Goal: Task Accomplishment & Management: Manage account settings

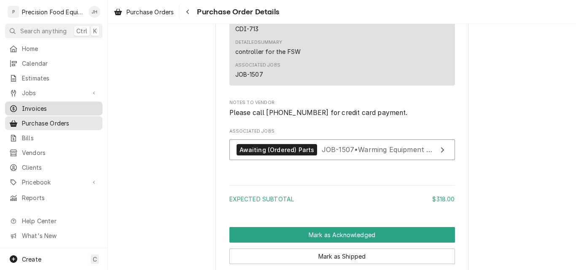
scroll to position [670, 0]
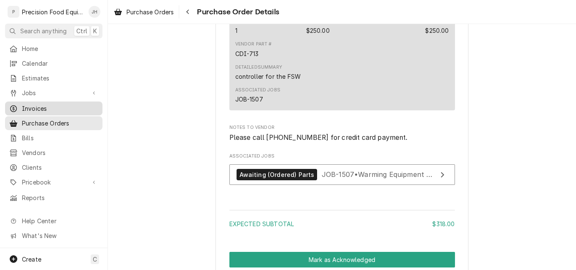
click at [23, 110] on div "Invoices" at bounding box center [54, 108] width 94 height 11
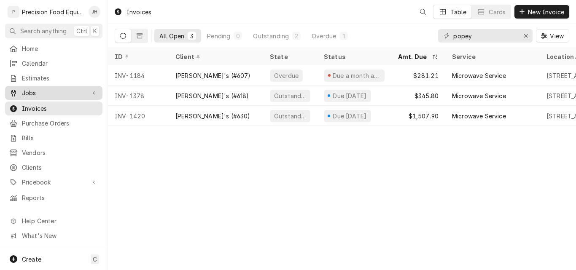
click at [38, 90] on span "Jobs" at bounding box center [54, 93] width 64 height 9
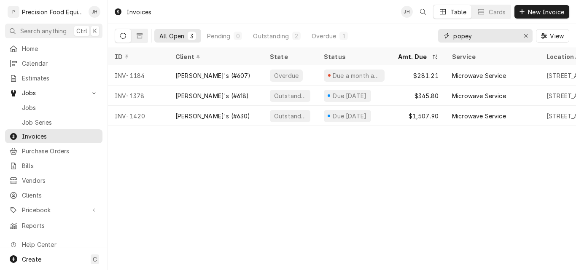
drag, startPoint x: 482, startPoint y: 39, endPoint x: 289, endPoint y: 45, distance: 192.8
click at [289, 45] on div "All Open 3 Pending 0 Outstanding 2 Overdue 1 popey View" at bounding box center [342, 36] width 455 height 24
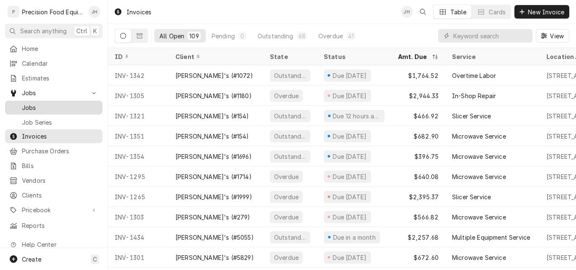
click at [49, 104] on span "Jobs" at bounding box center [60, 107] width 76 height 9
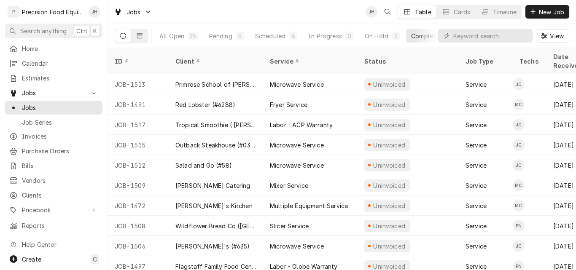
click at [504, 19] on div "Table Cards Timeline" at bounding box center [460, 12] width 124 height 14
click at [503, 12] on div "Timeline" at bounding box center [505, 12] width 24 height 9
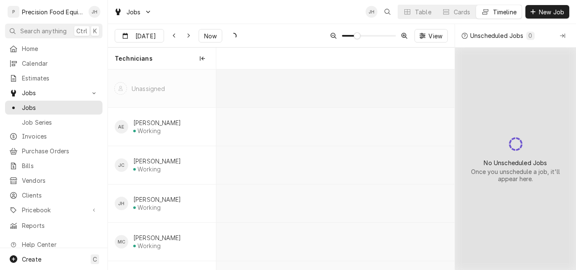
scroll to position [0, 4727]
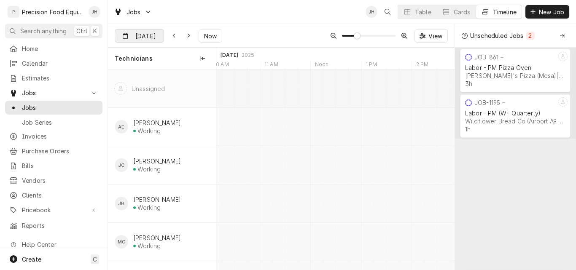
click at [139, 36] on input "[DATE]" at bounding box center [133, 38] width 37 height 16
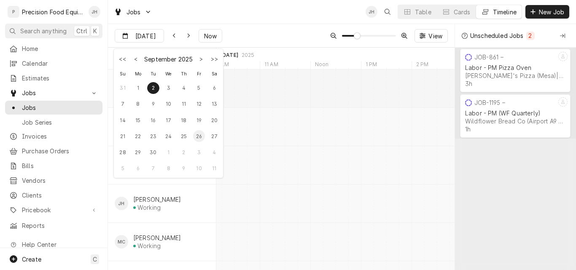
click at [196, 136] on div "26" at bounding box center [199, 136] width 12 height 12
type input "Sep 26"
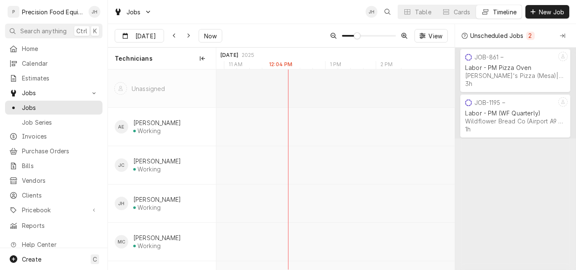
scroll to position [0, 4552]
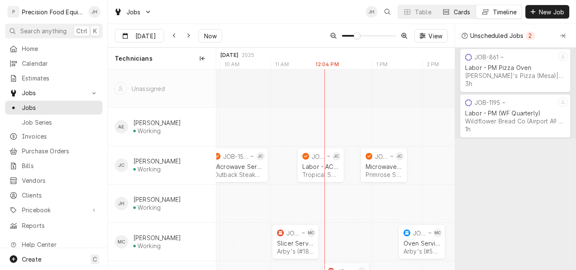
click at [463, 10] on div "Cards" at bounding box center [462, 12] width 17 height 9
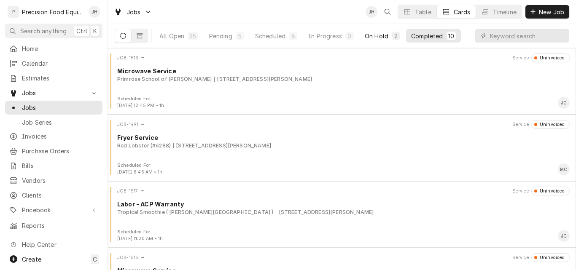
click at [388, 39] on div "On Hold" at bounding box center [377, 36] width 24 height 9
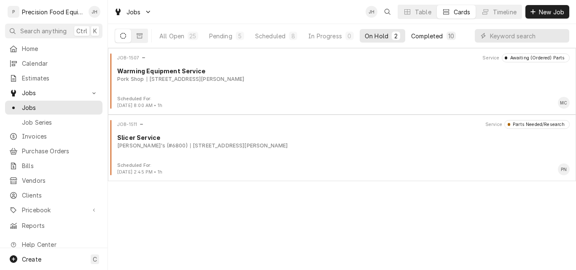
click at [447, 34] on div "10" at bounding box center [451, 36] width 9 height 8
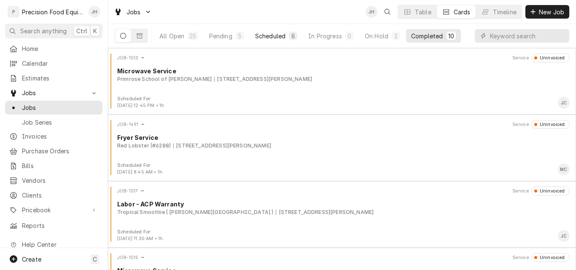
click at [277, 33] on div "Scheduled" at bounding box center [270, 36] width 30 height 9
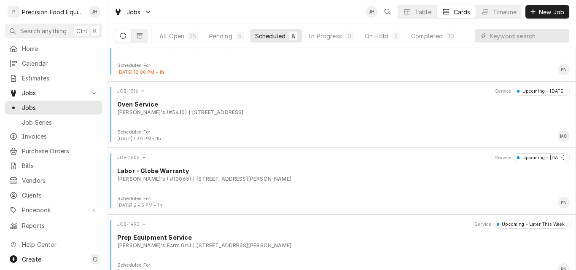
scroll to position [58, 0]
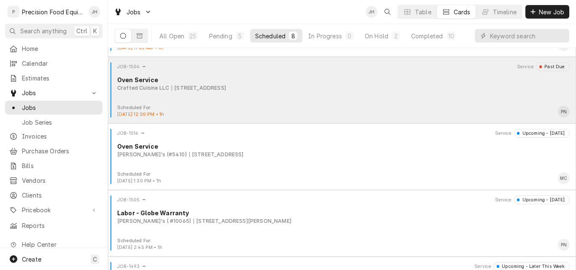
click at [226, 85] on div "6736 E Avalon Dr, Scottsdale, AZ 85251" at bounding box center [199, 88] width 54 height 8
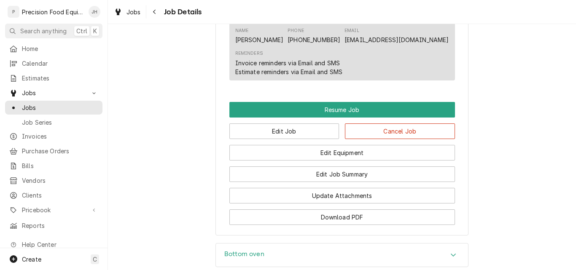
scroll to position [759, 0]
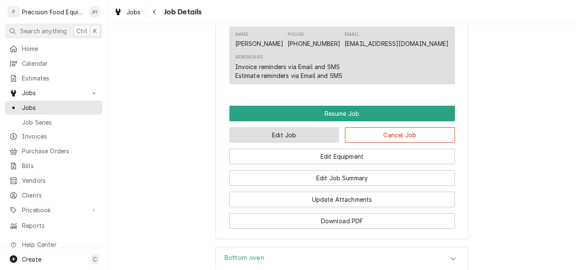
click at [298, 143] on button "Edit Job" at bounding box center [284, 135] width 110 height 16
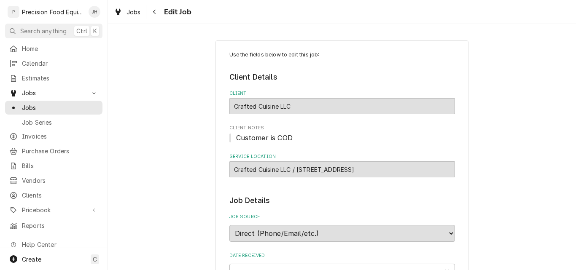
type textarea "x"
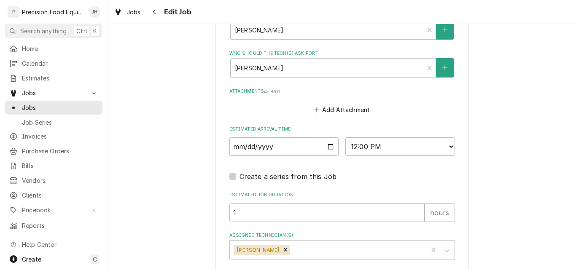
scroll to position [675, 0]
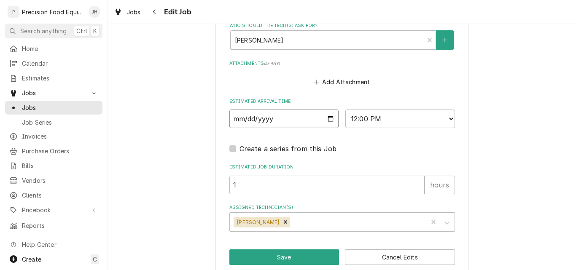
click at [326, 115] on input "2025-09-26" at bounding box center [284, 119] width 110 height 19
type input "2025-09-29"
click at [407, 119] on select "AM / PM 6:00 AM 6:15 AM 6:30 AM 6:45 AM 7:00 AM 7:15 AM 7:30 AM 7:45 AM 8:00 AM…" at bounding box center [400, 119] width 110 height 19
drag, startPoint x: 289, startPoint y: 260, endPoint x: 290, endPoint y: 256, distance: 4.2
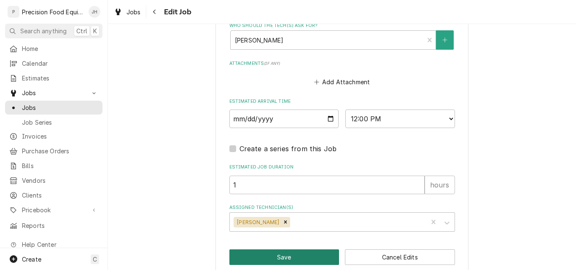
click at [289, 259] on button "Save" at bounding box center [284, 258] width 110 height 16
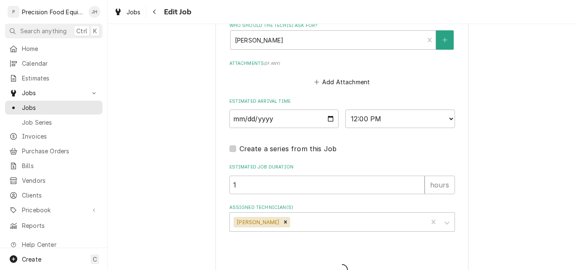
type textarea "x"
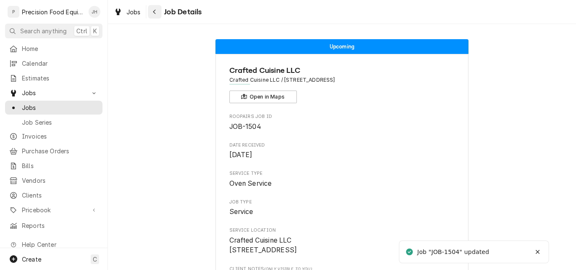
click at [159, 18] on button "Navigate back" at bounding box center [154, 11] width 13 height 13
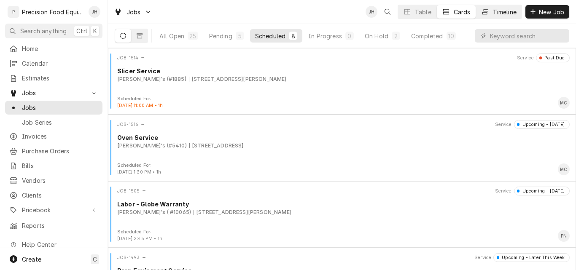
click at [487, 6] on button "Timeline" at bounding box center [499, 11] width 46 height 13
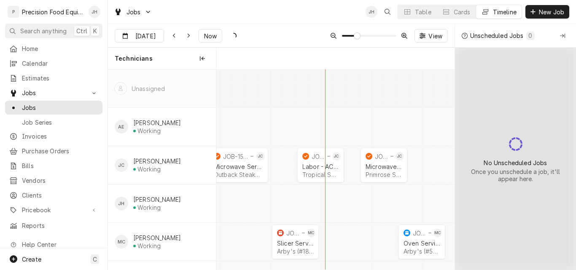
scroll to position [0, 4729]
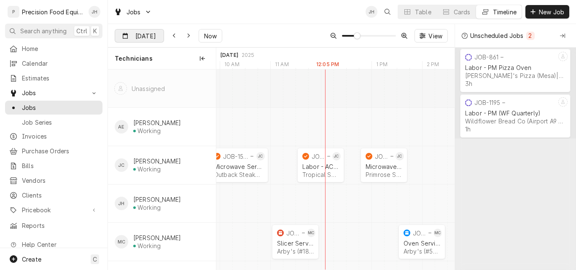
click at [137, 32] on input "[DATE]" at bounding box center [133, 38] width 37 height 16
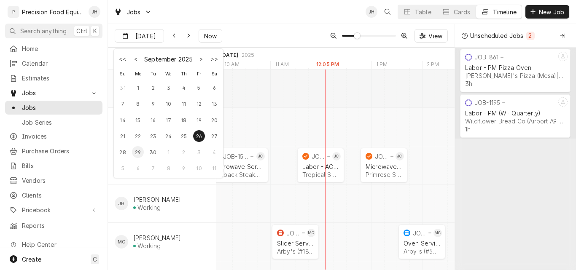
click at [138, 151] on div "29" at bounding box center [138, 152] width 12 height 12
type input "Sep 29"
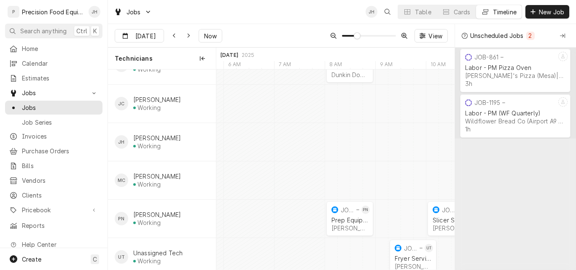
scroll to position [77, 0]
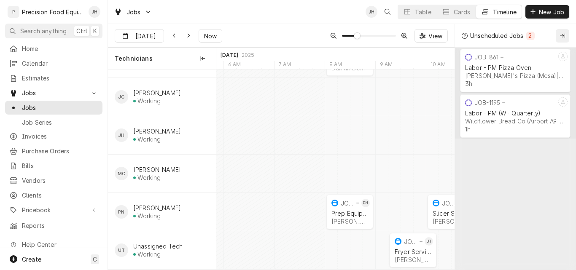
click at [564, 35] on icon "Collapse Unscheduled Jobs" at bounding box center [562, 35] width 5 height 5
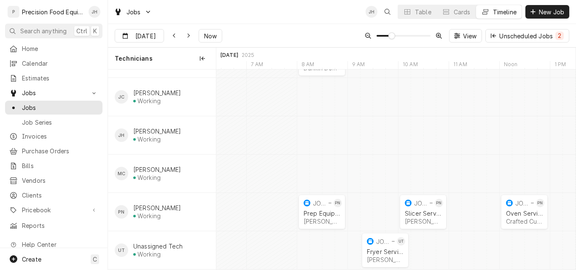
scroll to position [0, 8242]
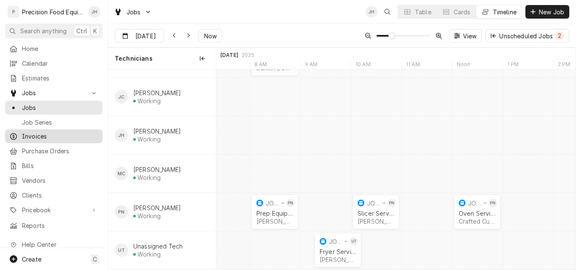
click at [23, 138] on link "Invoices" at bounding box center [53, 136] width 97 height 14
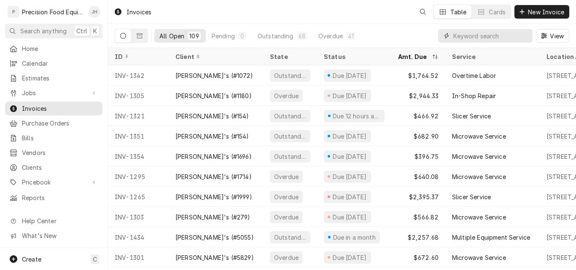
click at [490, 40] on input "Dynamic Content Wrapper" at bounding box center [490, 35] width 75 height 13
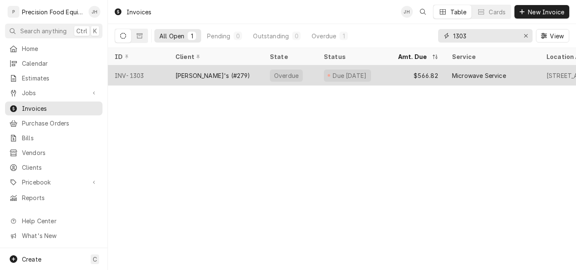
type input "1303"
click at [277, 72] on div "Overdue" at bounding box center [286, 75] width 26 height 9
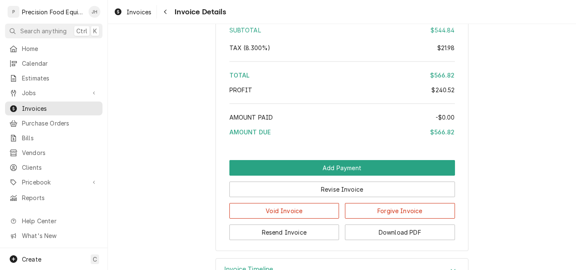
scroll to position [1426, 0]
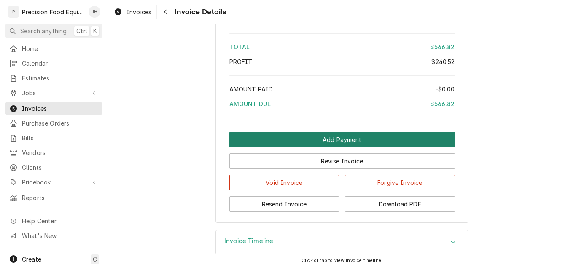
click at [343, 141] on button "Add Payment" at bounding box center [342, 140] width 226 height 16
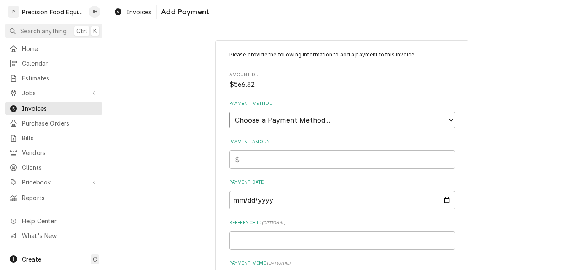
click at [309, 119] on select "Choose a Payment Method... Cash Check Credit/Debit Card ACH/eCheck Other" at bounding box center [342, 120] width 226 height 17
select select "2"
click at [229, 112] on select "Choose a Payment Method... Cash Check Credit/Debit Card ACH/eCheck Other" at bounding box center [342, 120] width 226 height 17
click at [280, 159] on input "Payment Amount" at bounding box center [350, 160] width 210 height 19
type textarea "x"
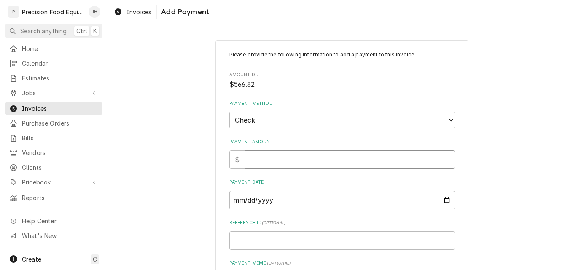
type input "5"
type textarea "x"
type input "56"
type textarea "x"
type input "566"
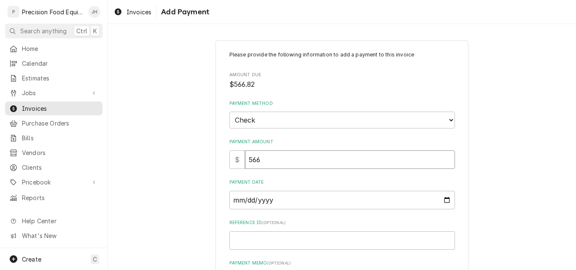
type textarea "x"
type input "566.8"
type textarea "x"
type input "566.82"
click at [292, 204] on input "Payment Date" at bounding box center [342, 200] width 226 height 19
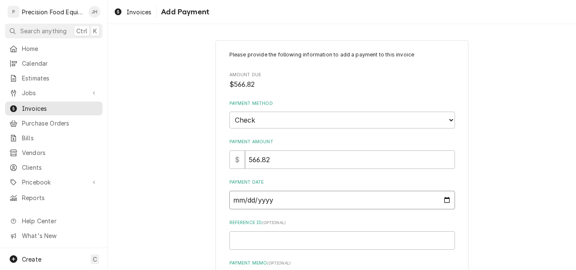
click at [444, 201] on input "Payment Date" at bounding box center [342, 200] width 226 height 19
type input "[DATE]"
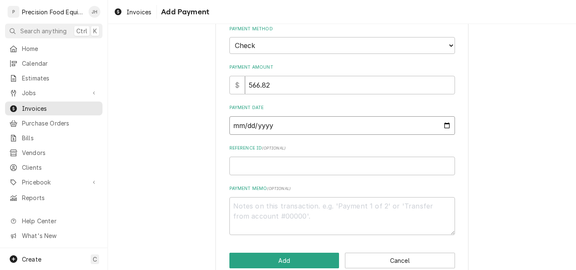
scroll to position [84, 0]
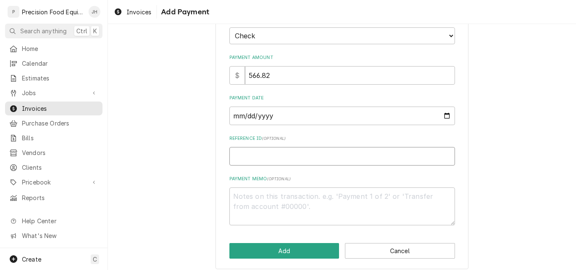
click at [264, 158] on input "Reference ID ( optional )" at bounding box center [342, 156] width 226 height 19
type textarea "x"
type input "0"
type textarea "x"
type input "00"
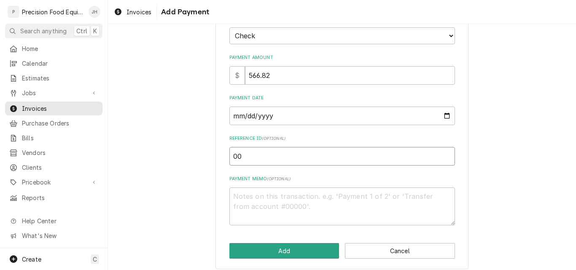
type textarea "x"
type input "005"
type textarea "x"
type input "0053"
type textarea "x"
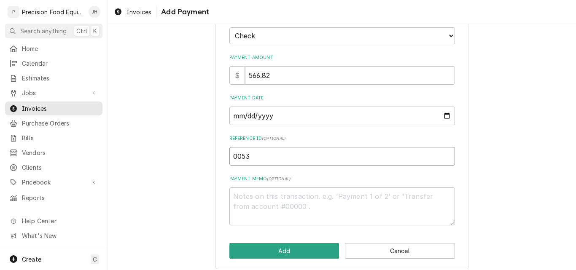
type input "00534"
type textarea "x"
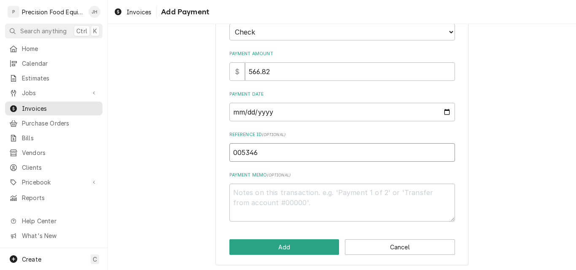
scroll to position [91, 0]
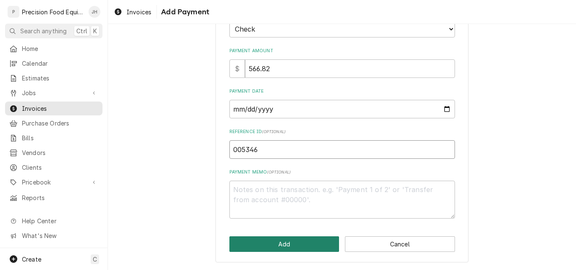
type input "005346"
click at [283, 244] on button "Add" at bounding box center [284, 245] width 110 height 16
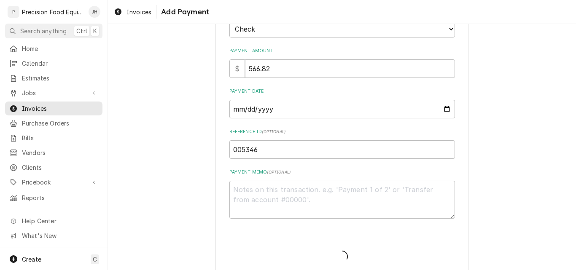
type textarea "x"
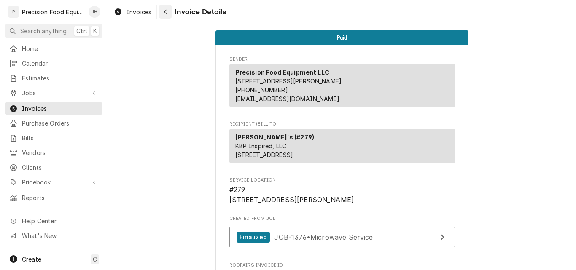
click at [166, 15] on div "Navigate back" at bounding box center [165, 12] width 8 height 8
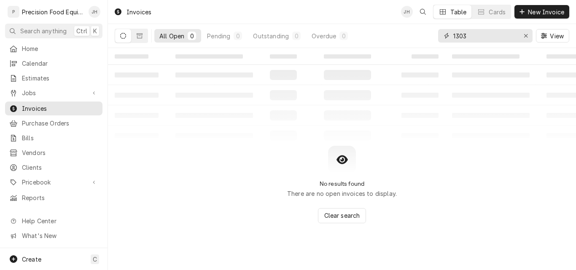
drag, startPoint x: 503, startPoint y: 35, endPoint x: 142, endPoint y: 47, distance: 360.8
click at [143, 47] on div "All Open 0 Pending 0 Outstanding 0 Overdue 0 1303 View" at bounding box center [342, 36] width 455 height 24
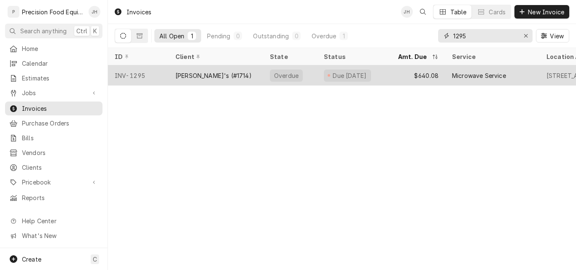
type input "1295"
click at [368, 75] on div "Due [DATE]" at bounding box center [350, 75] width 36 height 9
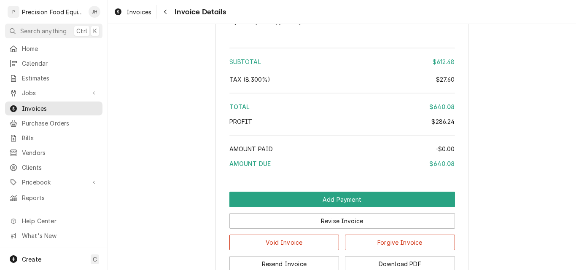
scroll to position [1727, 0]
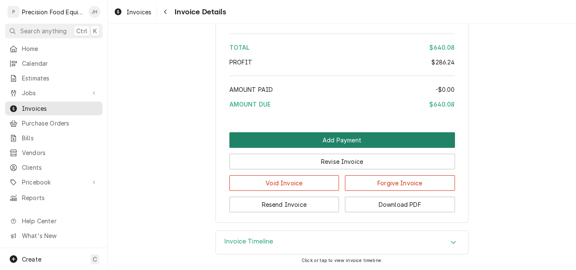
click at [305, 139] on button "Add Payment" at bounding box center [342, 140] width 226 height 16
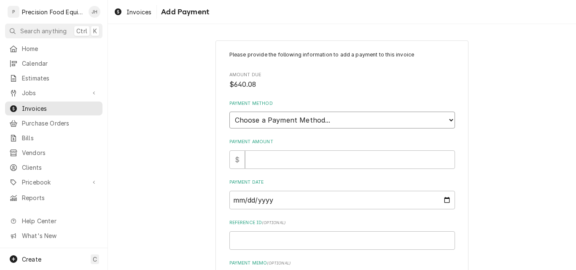
click at [322, 127] on select "Choose a Payment Method... Cash Check Credit/Debit Card ACH/eCheck Other" at bounding box center [342, 120] width 226 height 17
select select "2"
click at [229, 112] on select "Choose a Payment Method... Cash Check Credit/Debit Card ACH/eCheck Other" at bounding box center [342, 120] width 226 height 17
click at [310, 148] on div "Payment Amount $" at bounding box center [342, 154] width 226 height 30
click at [307, 155] on input "Payment Amount" at bounding box center [350, 160] width 210 height 19
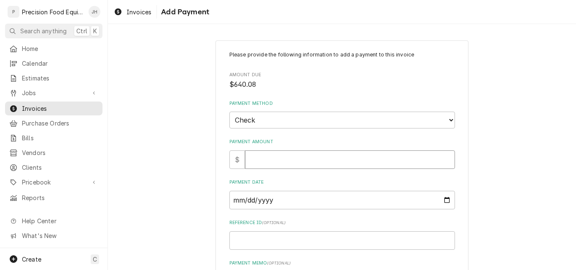
type textarea "x"
type input "6"
type textarea "x"
type input "64"
type textarea "x"
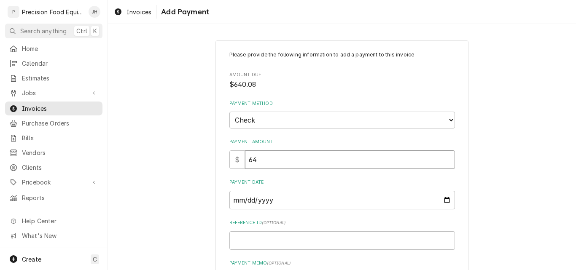
type input "640"
type textarea "x"
type input "640.0"
type textarea "x"
type input "640.08"
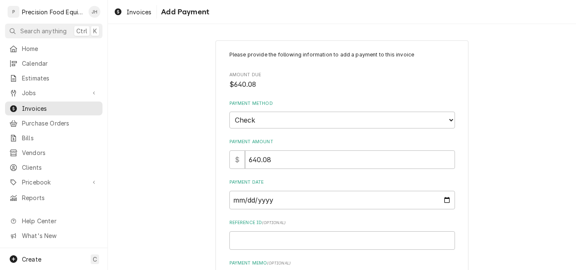
click at [364, 190] on div "Payment Date" at bounding box center [342, 194] width 226 height 30
click at [439, 196] on input "Payment Date" at bounding box center [342, 200] width 226 height 19
click at [446, 197] on input "Payment Date" at bounding box center [342, 200] width 226 height 19
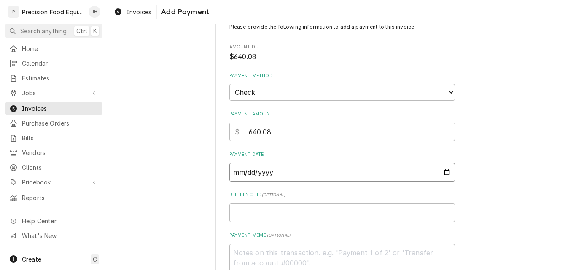
scroll to position [42, 0]
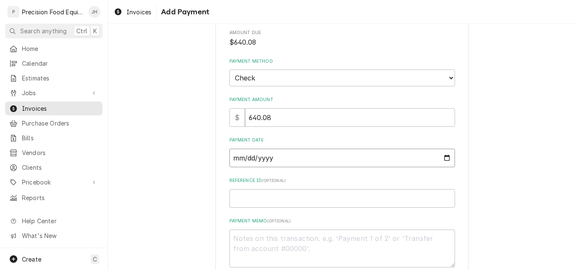
click at [444, 158] on input "Payment Date" at bounding box center [342, 158] width 226 height 19
type input "2025-09-26"
click at [310, 200] on input "Reference ID ( optional )" at bounding box center [342, 198] width 226 height 19
type textarea "x"
type input "0"
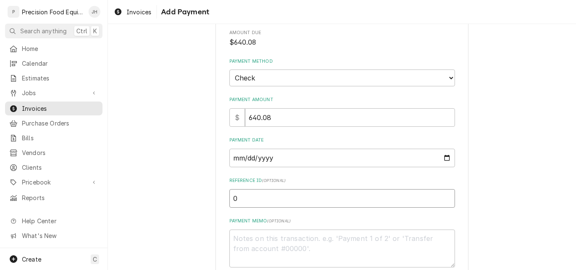
type textarea "x"
type input "00"
type textarea "x"
type input "005"
type textarea "x"
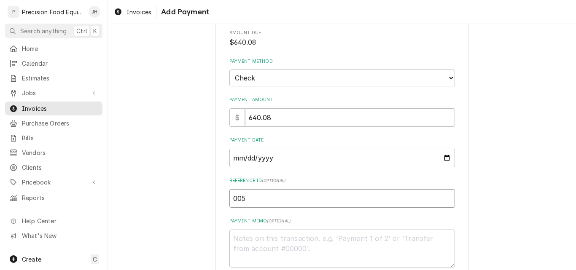
type input "0053"
type textarea "x"
type input "00534"
type textarea "x"
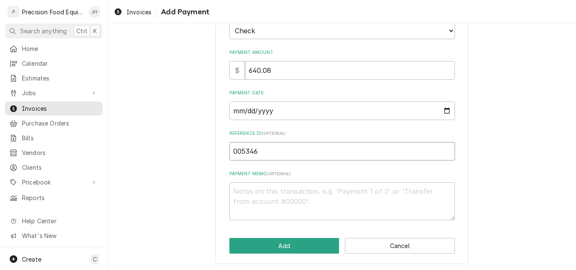
scroll to position [91, 0]
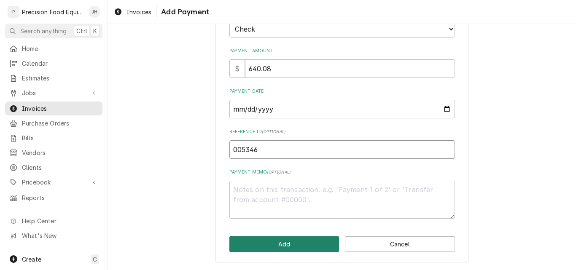
type input "005346"
click at [309, 241] on button "Add" at bounding box center [284, 245] width 110 height 16
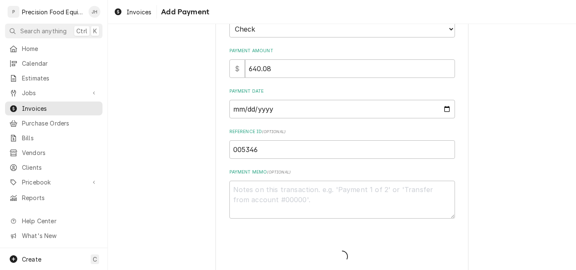
type textarea "x"
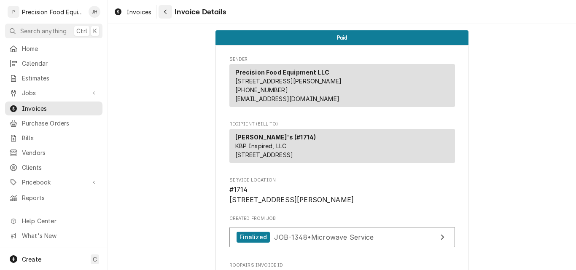
click at [159, 14] on button "Navigate back" at bounding box center [165, 11] width 13 height 13
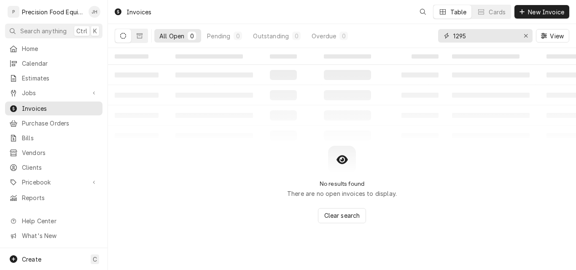
click at [269, 49] on div "Invoices Table Cards New Invoice All Open 0 Pending 0 Outstanding 0 Overdue 0 1…" at bounding box center [342, 135] width 468 height 270
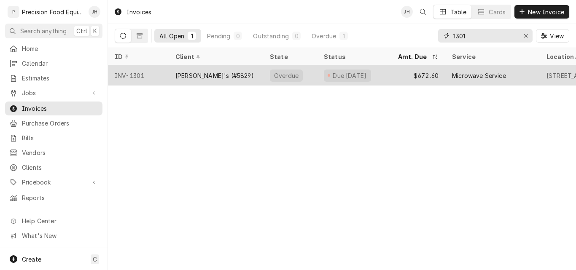
type input "1301"
click at [271, 77] on div "Overdue" at bounding box center [286, 76] width 33 height 12
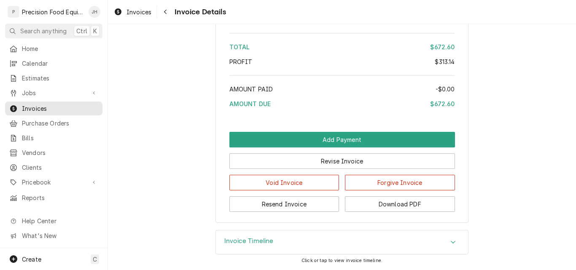
scroll to position [1276, 0]
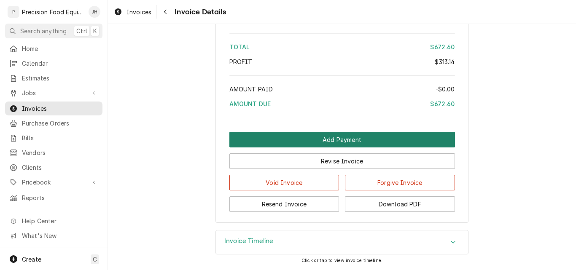
click at [350, 140] on button "Add Payment" at bounding box center [342, 140] width 226 height 16
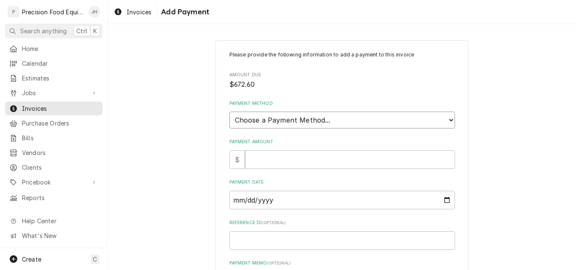
click at [289, 121] on select "Choose a Payment Method... Cash Check Credit/Debit Card ACH/eCheck Other" at bounding box center [342, 120] width 226 height 17
select select "2"
click at [229, 112] on select "Choose a Payment Method... Cash Check Credit/Debit Card ACH/eCheck Other" at bounding box center [342, 120] width 226 height 17
click at [285, 159] on input "Payment Amount" at bounding box center [350, 160] width 210 height 19
type textarea "x"
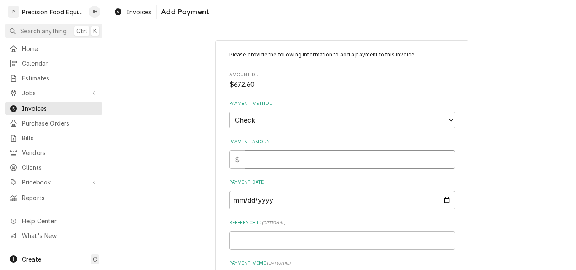
type input "6"
type textarea "x"
type input "61"
type textarea "x"
type input "6"
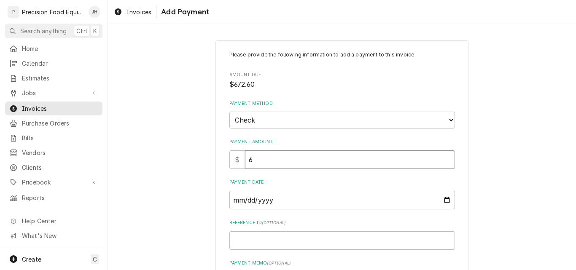
type textarea "x"
type input "67"
type textarea "x"
type input "672"
type textarea "x"
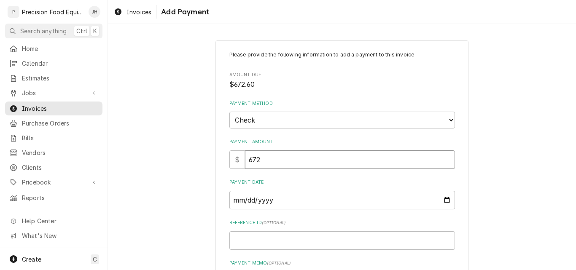
type input "672.6"
type textarea "x"
type input "672.60"
click at [369, 200] on input "Payment Date" at bounding box center [342, 200] width 226 height 19
click at [444, 200] on input "Payment Date" at bounding box center [342, 200] width 226 height 19
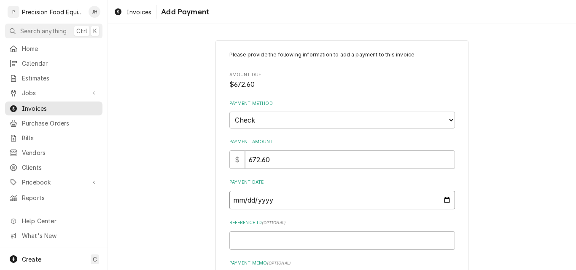
type input "2025-09-26"
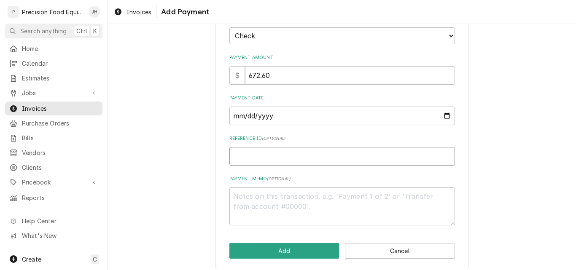
click at [306, 161] on input "Reference ID ( optional )" at bounding box center [342, 156] width 226 height 19
type textarea "x"
type input "0"
type textarea "x"
type input "00"
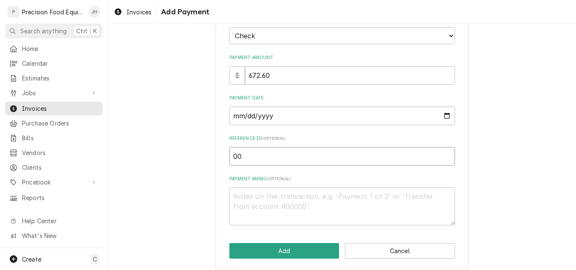
type textarea "x"
type input "005"
type textarea "x"
type input "0053"
type textarea "x"
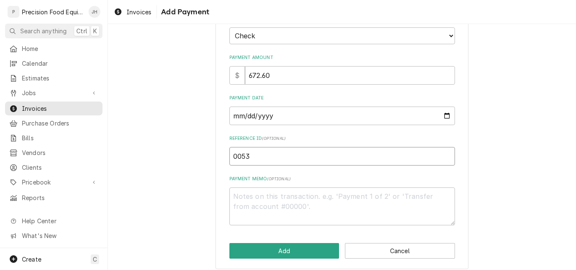
type input "00532"
type textarea "x"
type input "005325"
type textarea "x"
type input "00532"
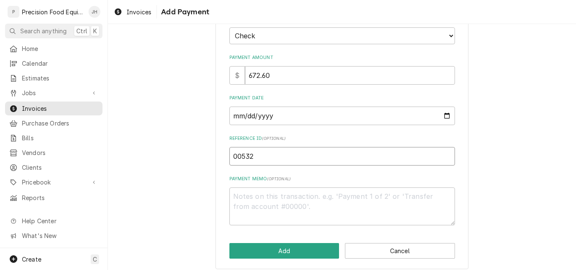
type textarea "x"
type input "0053"
type textarea "x"
type input "00534"
type textarea "x"
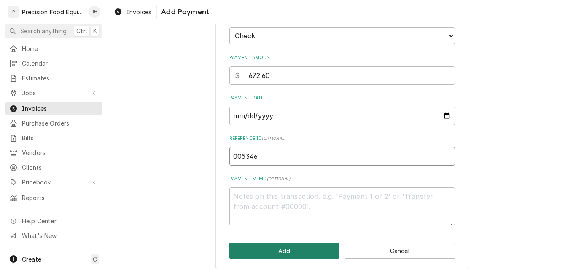
type input "005346"
click at [325, 247] on button "Add" at bounding box center [284, 251] width 110 height 16
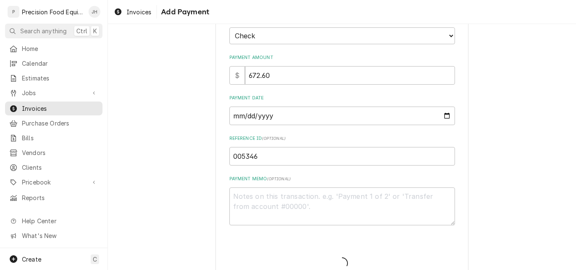
type textarea "x"
